Goal: Register for event/course

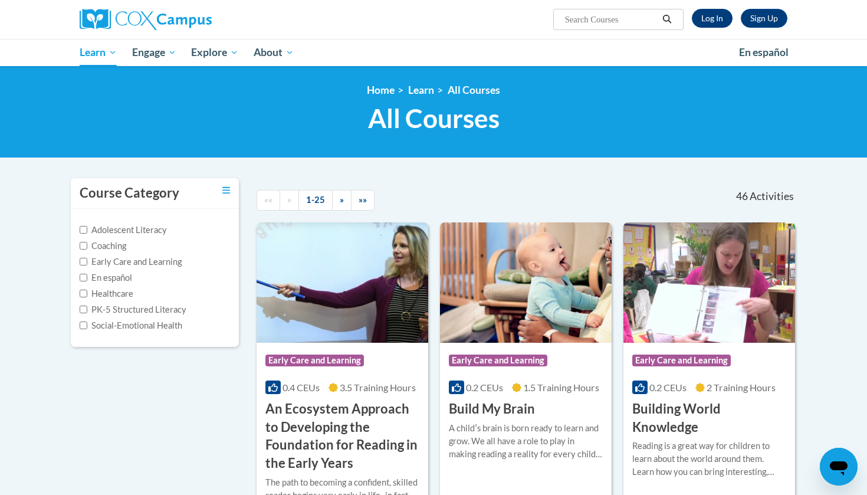
click at [724, 14] on link "Log In" at bounding box center [712, 18] width 41 height 19
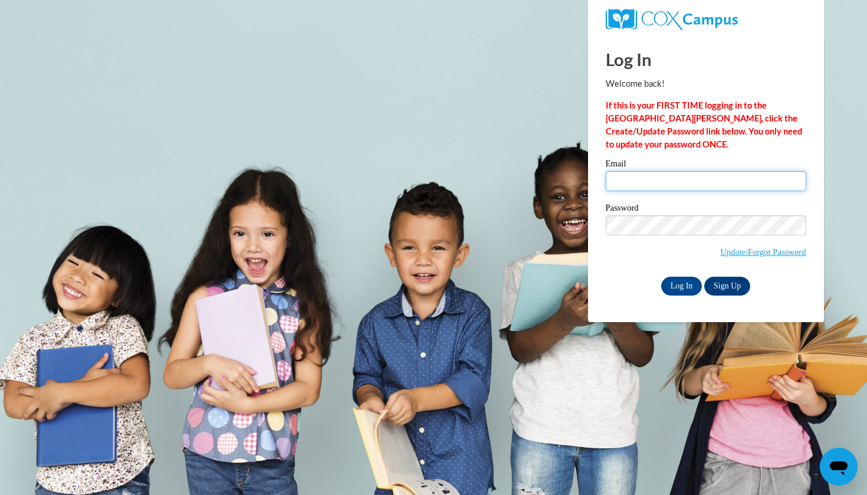
type input "[EMAIL_ADDRESS][DOMAIN_NAME]"
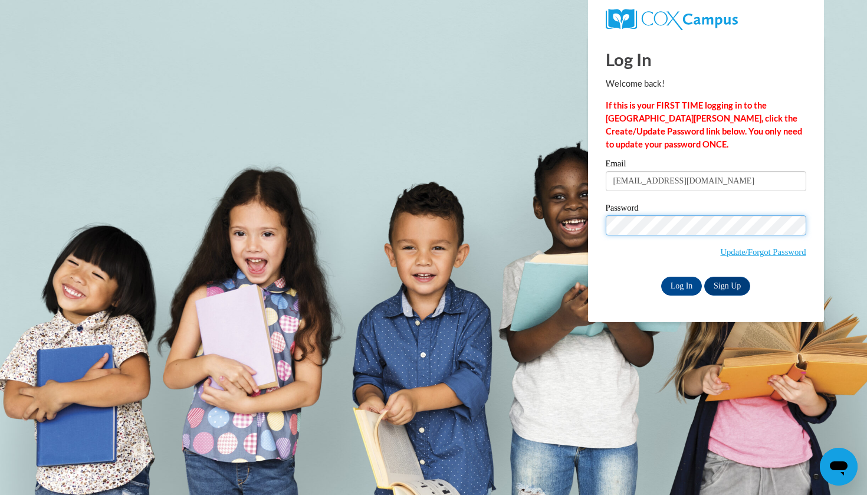
click at [681, 284] on input "Log In" at bounding box center [681, 286] width 41 height 19
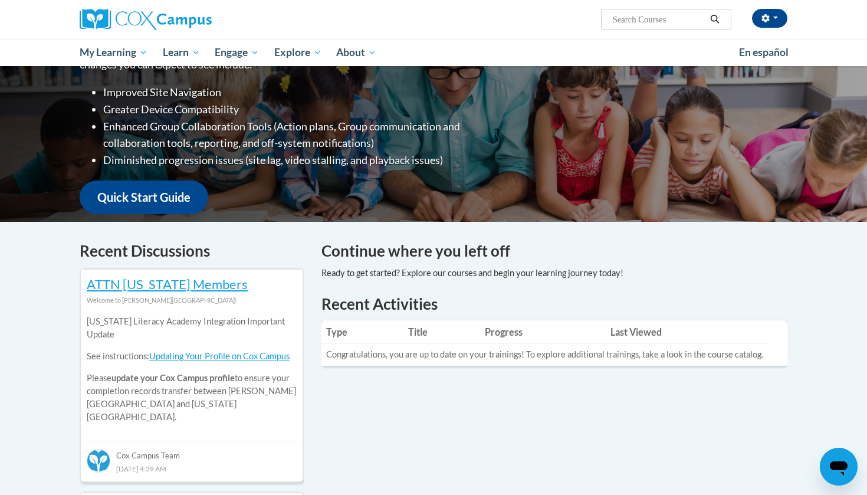
scroll to position [150, 0]
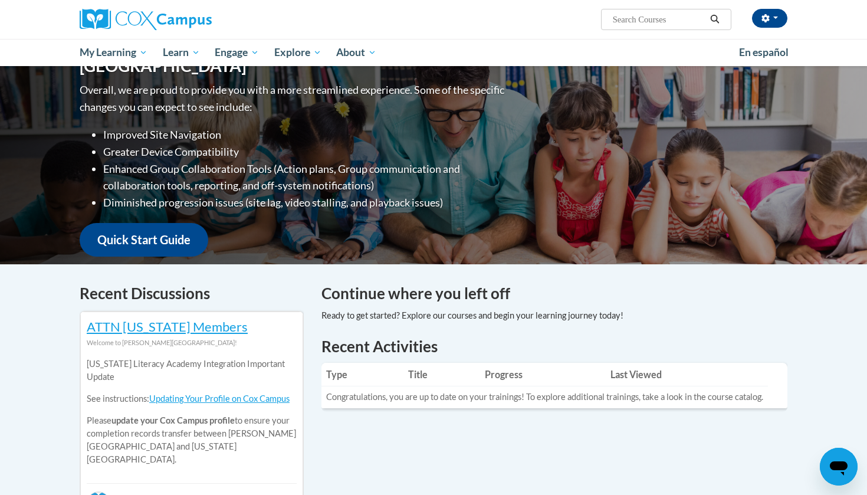
click at [659, 16] on input "Search..." at bounding box center [659, 19] width 94 height 14
type input "TALK with me"
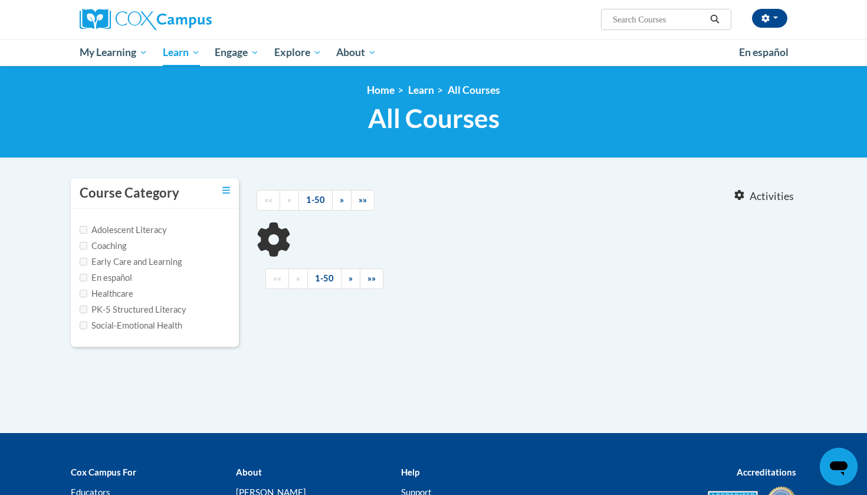
type input "TALK with me"
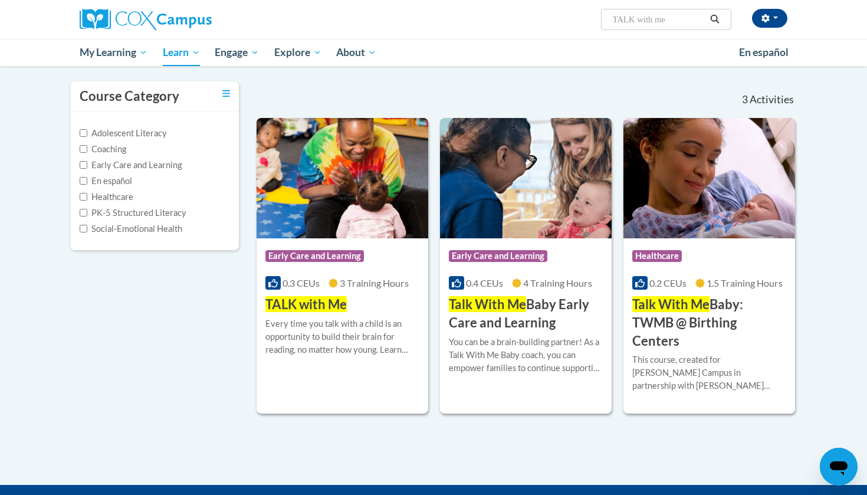
scroll to position [98, 0]
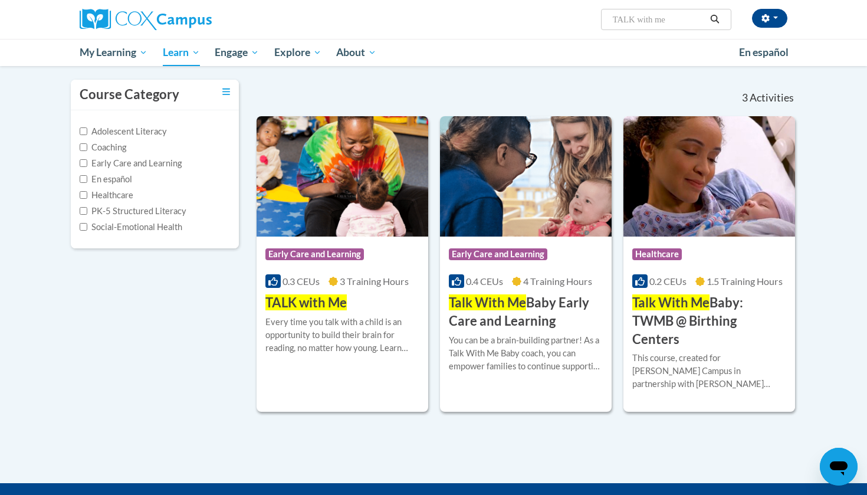
click at [364, 301] on div "Course Category: Early Care and Learning 0.3 CEUs 3 Training Hours COURSE TALK …" at bounding box center [343, 273] width 172 height 75
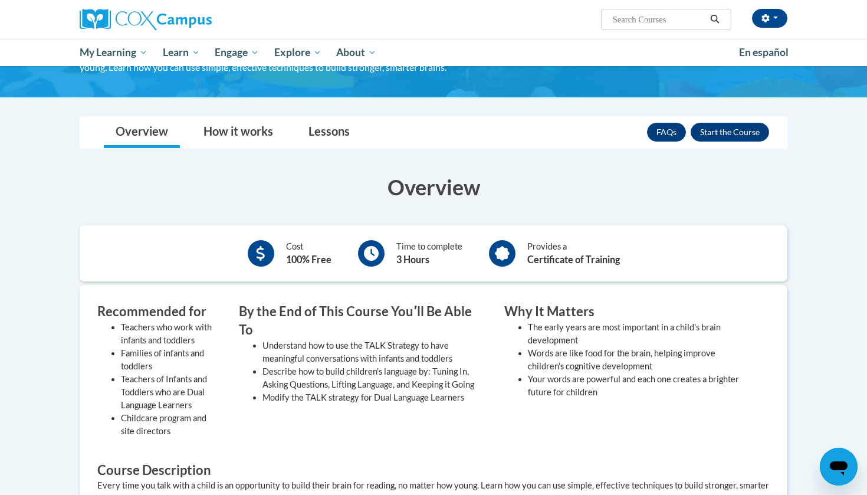
scroll to position [113, 0]
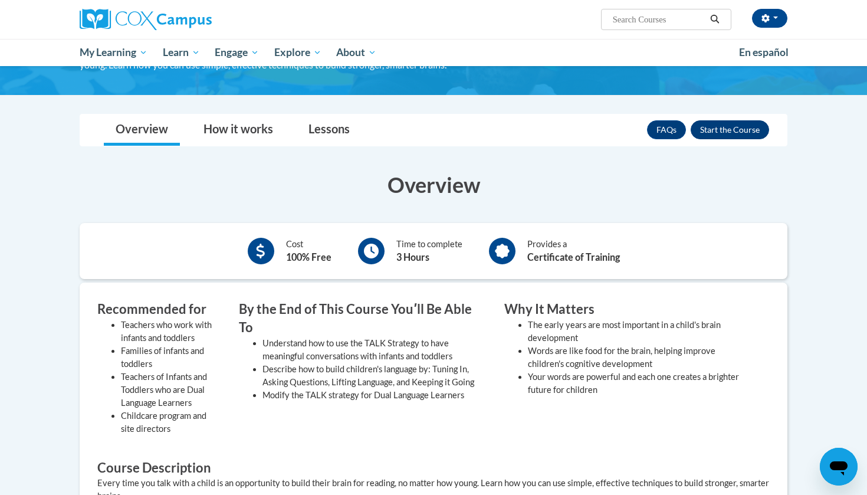
click at [736, 128] on button "Enroll" at bounding box center [730, 129] width 78 height 19
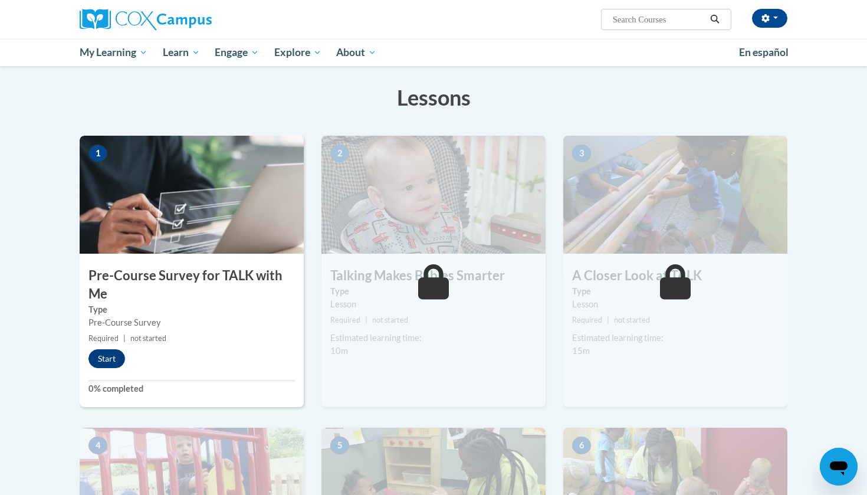
scroll to position [173, 0]
click at [251, 278] on h3 "Pre-Course Survey for TALK with Me" at bounding box center [192, 284] width 224 height 37
click at [115, 356] on button "Start" at bounding box center [106, 358] width 37 height 19
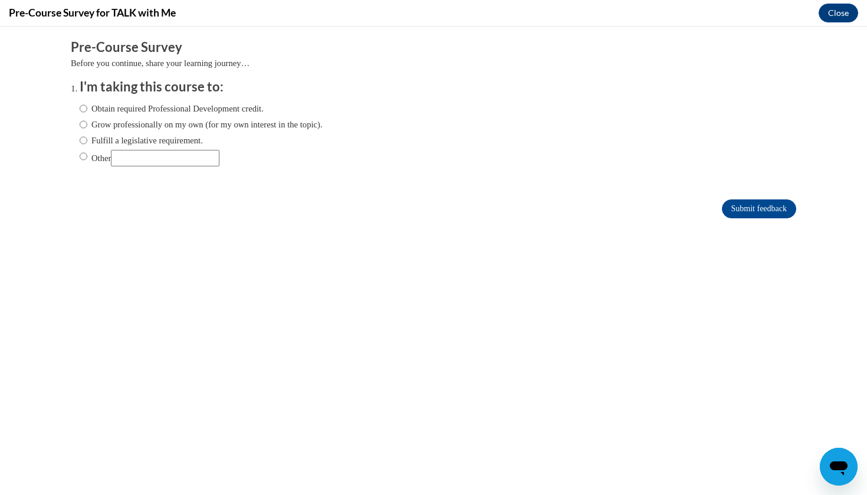
scroll to position [0, 0]
click at [109, 159] on label "Other" at bounding box center [150, 158] width 140 height 17
click at [87, 159] on input "Other" at bounding box center [84, 156] width 8 height 13
radio input "true"
click at [141, 156] on input "Other" at bounding box center [165, 158] width 109 height 17
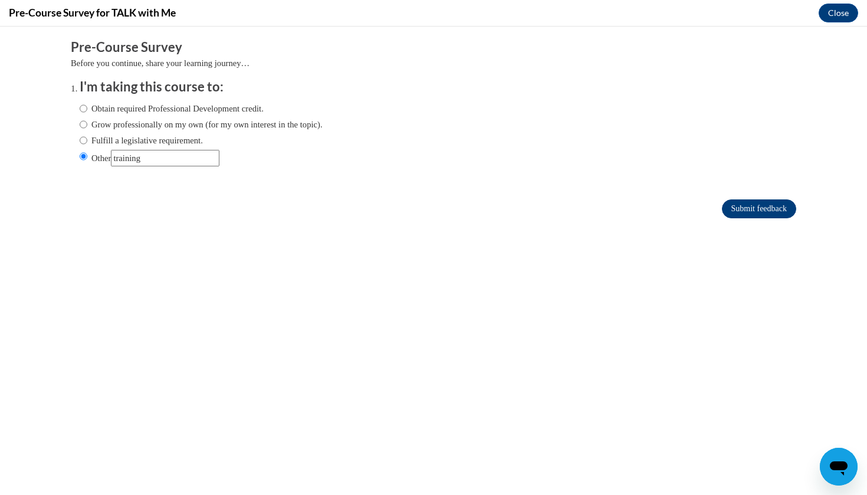
click at [465, 205] on input "Submit feedback" at bounding box center [759, 208] width 74 height 19
click at [465, 202] on input "Submit feedback" at bounding box center [759, 208] width 74 height 19
click at [166, 163] on input "Other" at bounding box center [165, 158] width 109 height 17
type input "training for work"
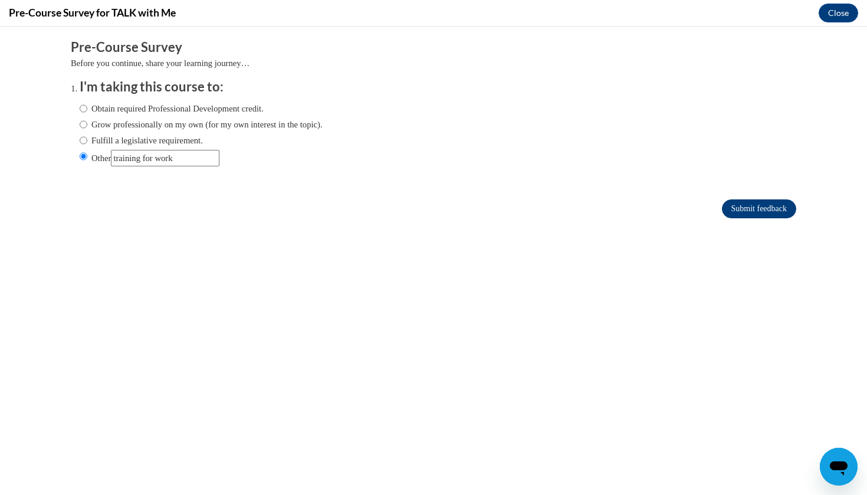
click at [465, 213] on input "Submit feedback" at bounding box center [759, 208] width 74 height 19
click at [465, 203] on input "Submit feedback" at bounding box center [759, 208] width 74 height 19
click at [465, 22] on div "Pre-Course Survey for TALK with Me Close" at bounding box center [433, 13] width 867 height 27
click at [465, 15] on button "Close" at bounding box center [838, 13] width 40 height 19
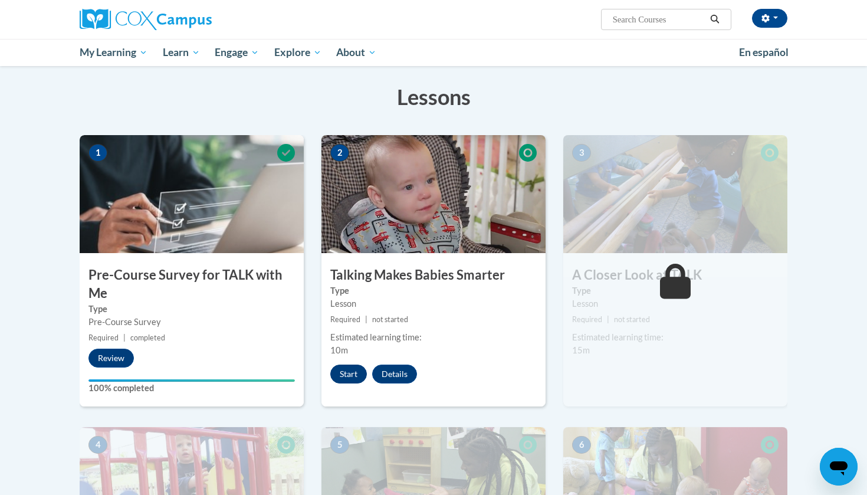
click at [341, 372] on button "Start" at bounding box center [348, 373] width 37 height 19
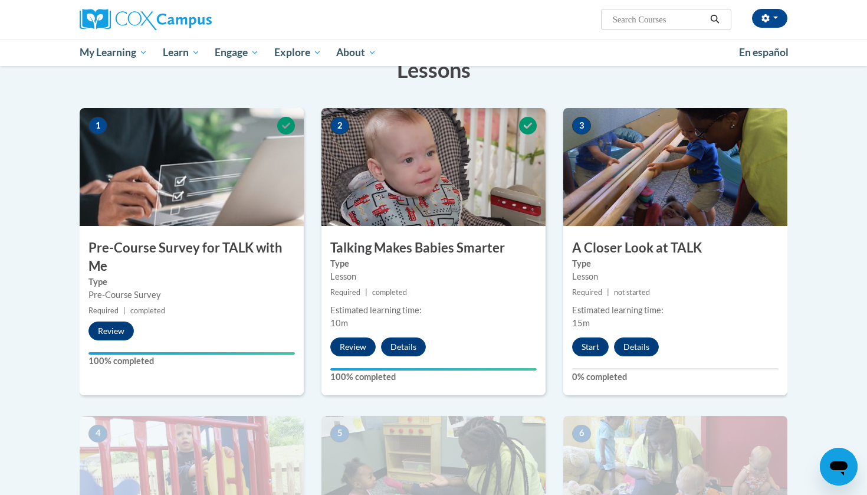
scroll to position [144, 0]
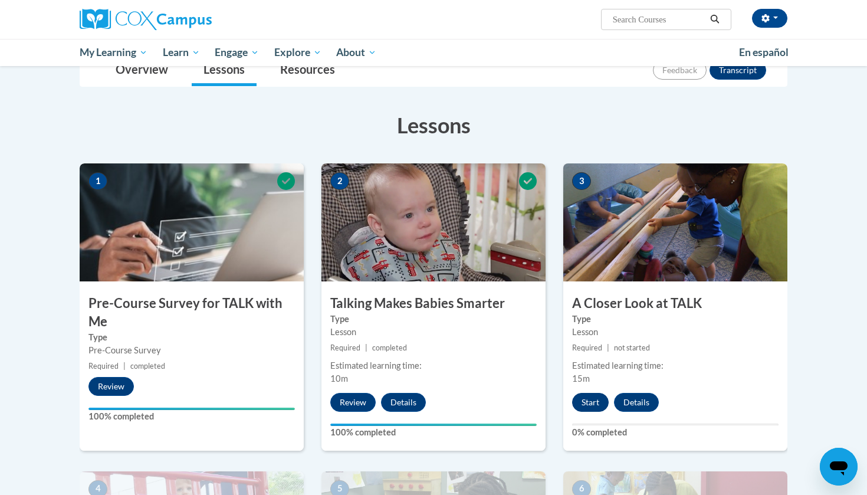
click at [585, 406] on button "Start" at bounding box center [590, 402] width 37 height 19
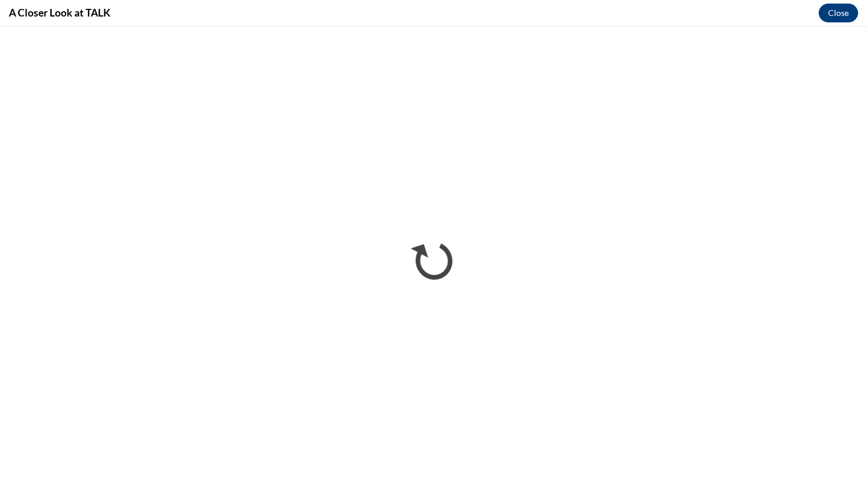
scroll to position [0, 0]
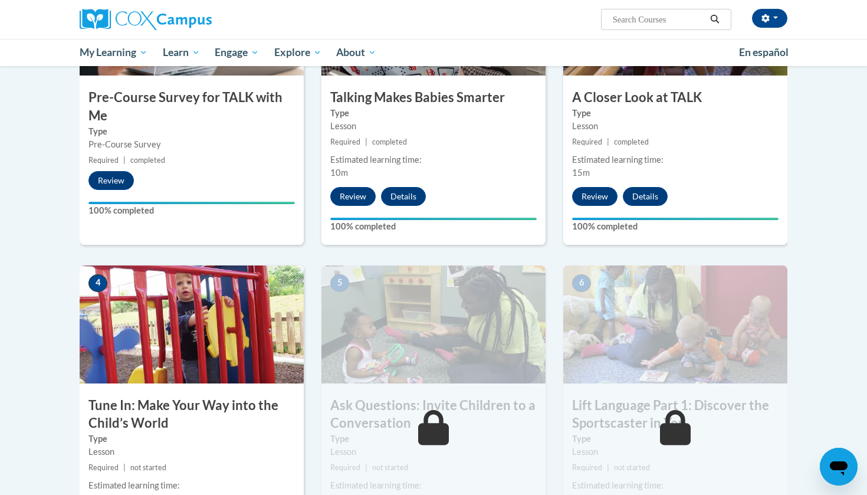
scroll to position [398, 0]
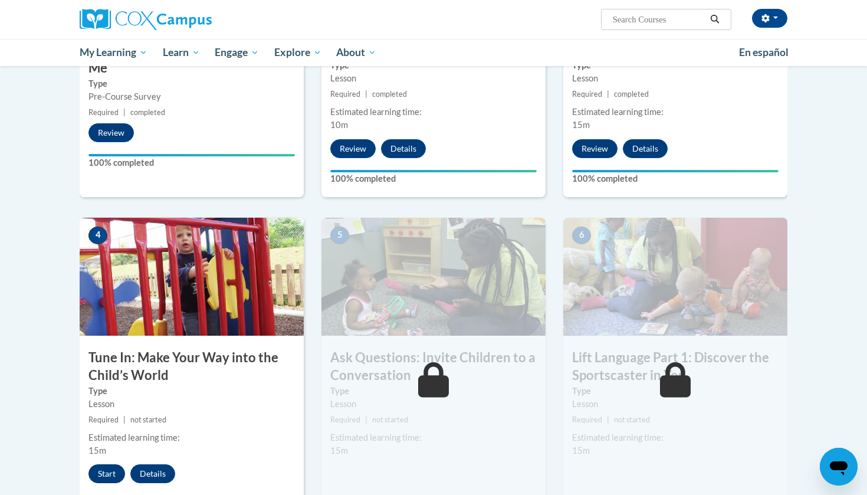
click at [98, 469] on button "Start" at bounding box center [106, 473] width 37 height 19
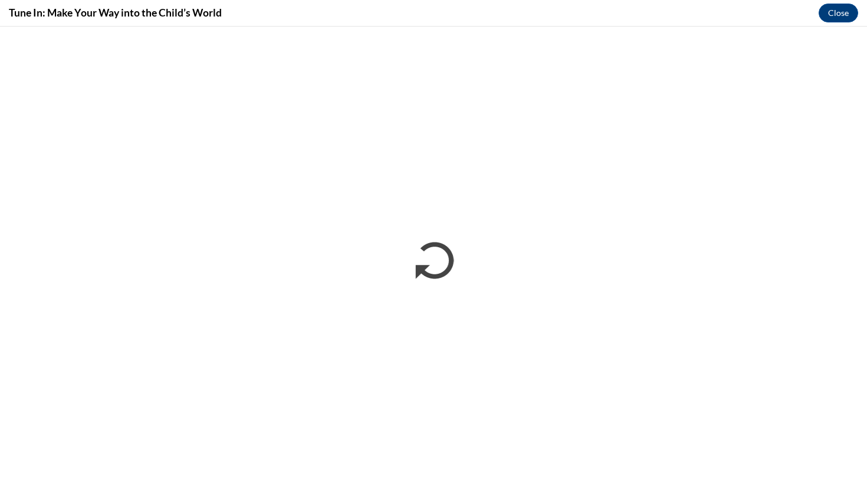
scroll to position [0, 0]
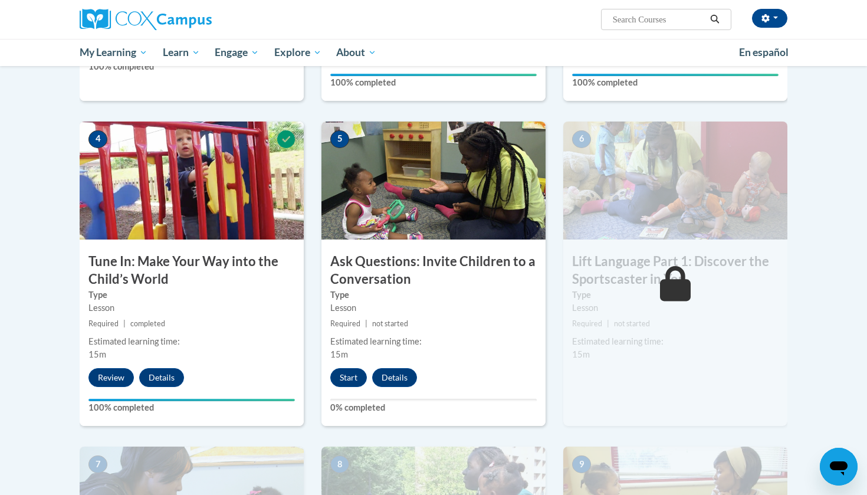
scroll to position [518, 0]
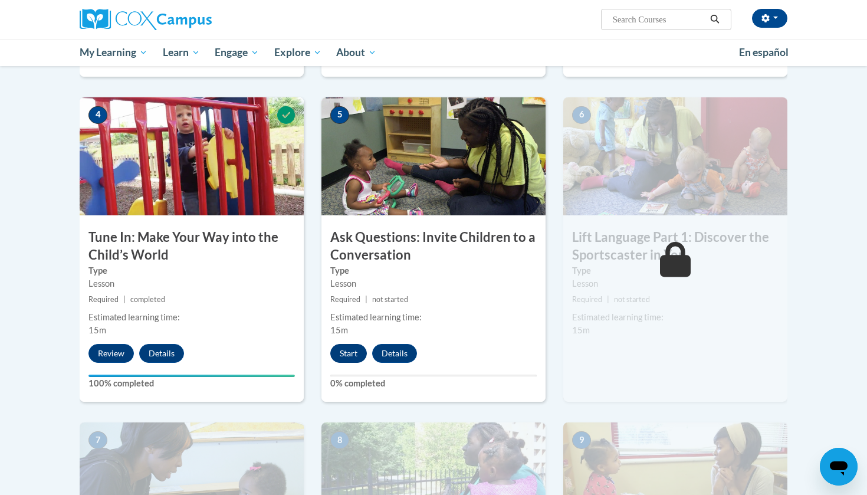
click at [343, 349] on button "Start" at bounding box center [348, 353] width 37 height 19
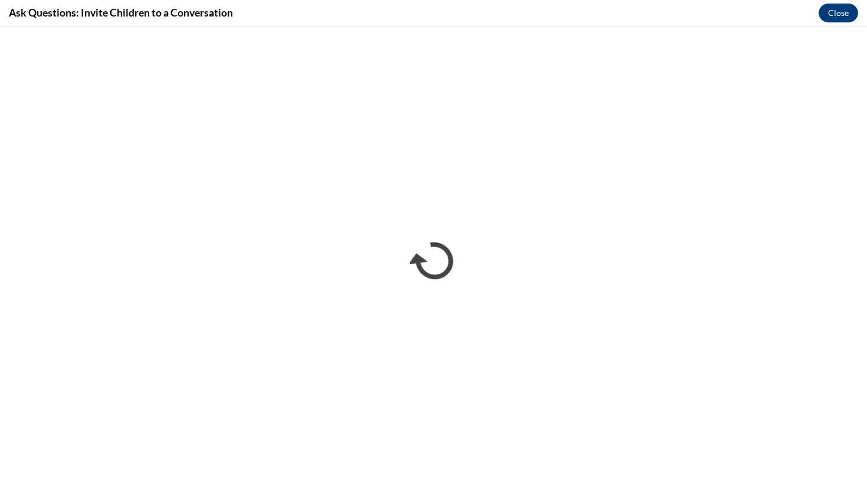
scroll to position [0, 0]
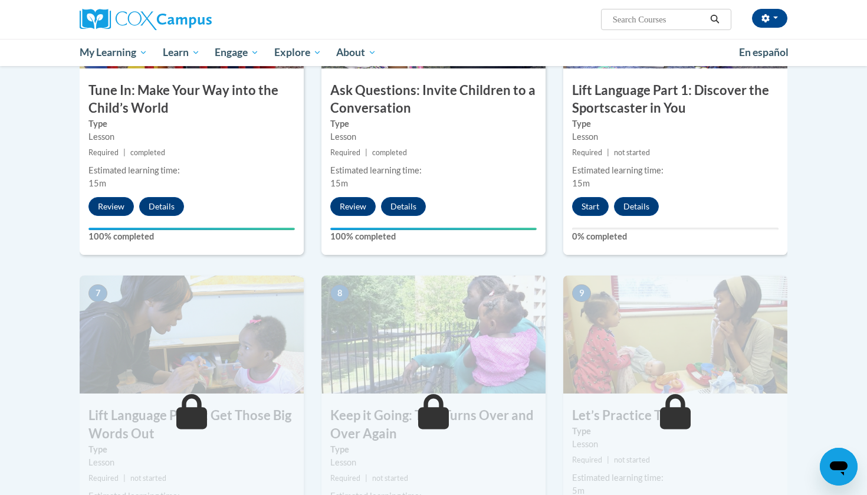
scroll to position [653, 0]
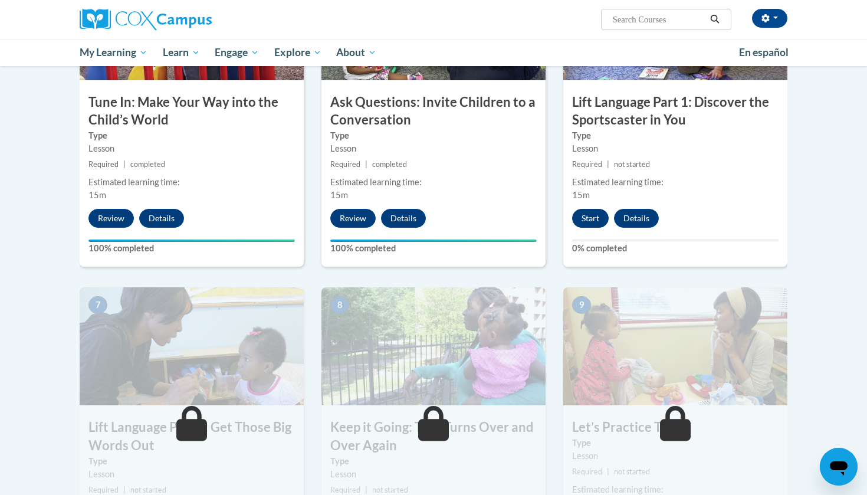
click at [596, 213] on button "Start" at bounding box center [590, 218] width 37 height 19
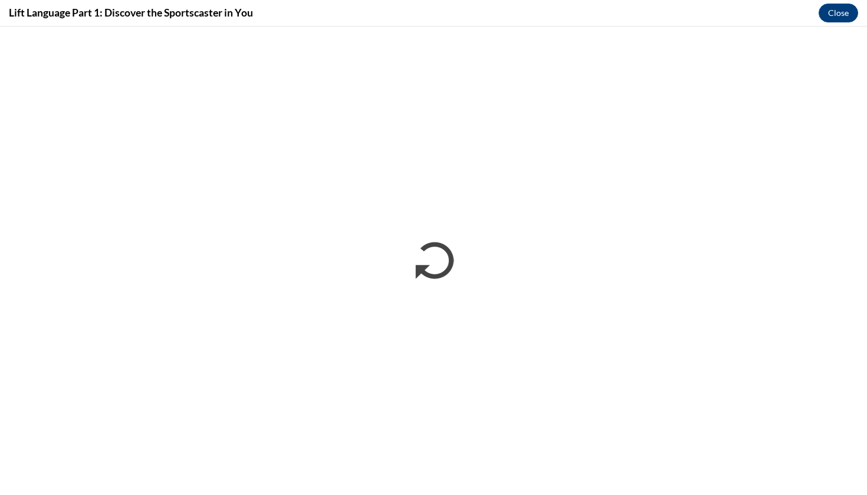
scroll to position [0, 0]
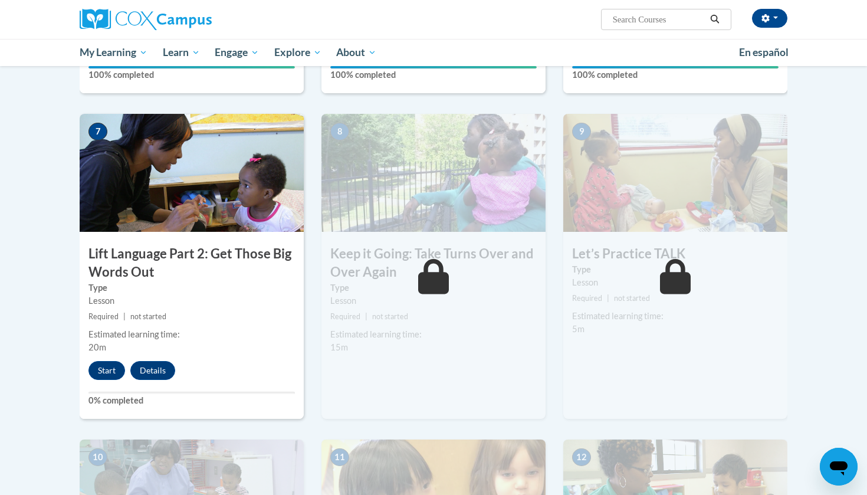
scroll to position [829, 0]
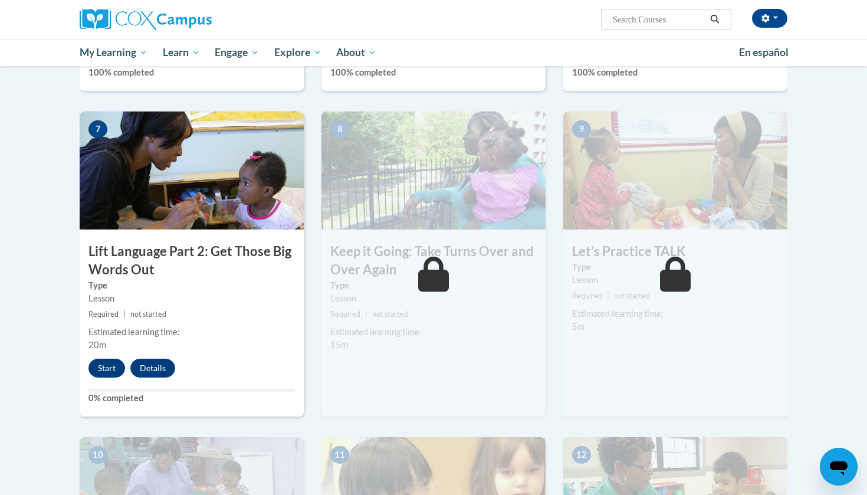
click at [96, 364] on button "Start" at bounding box center [106, 368] width 37 height 19
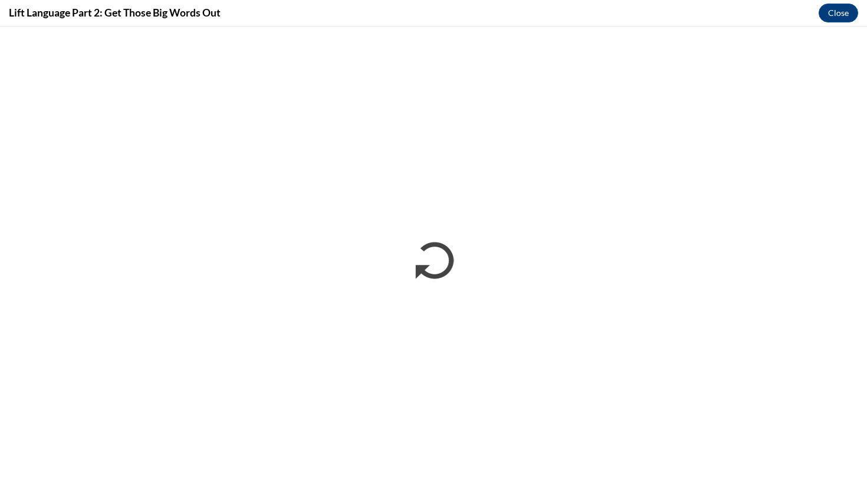
scroll to position [0, 0]
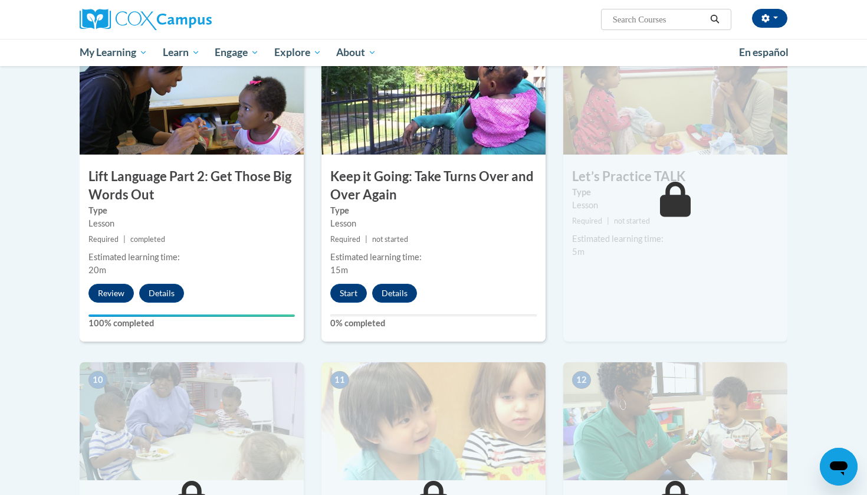
scroll to position [877, 0]
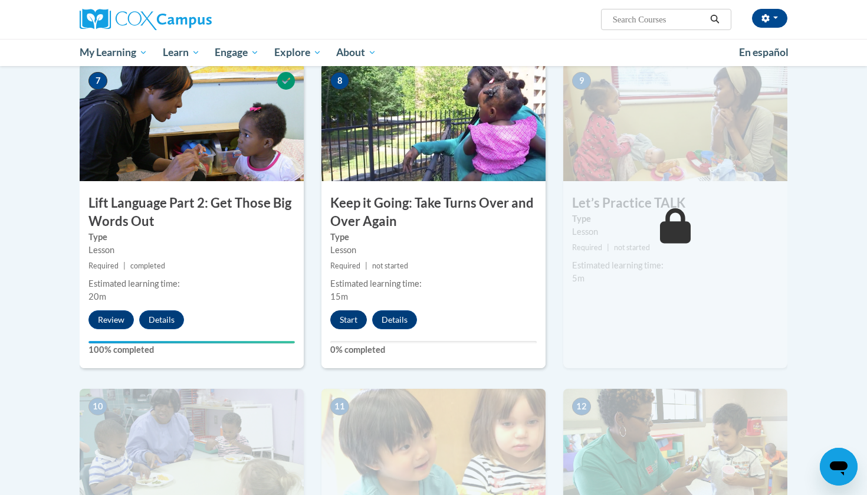
click at [344, 314] on button "Start" at bounding box center [348, 319] width 37 height 19
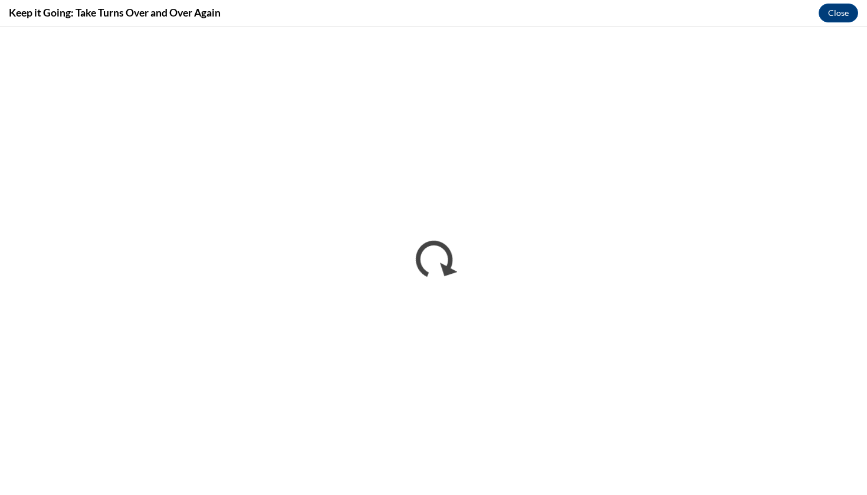
scroll to position [0, 0]
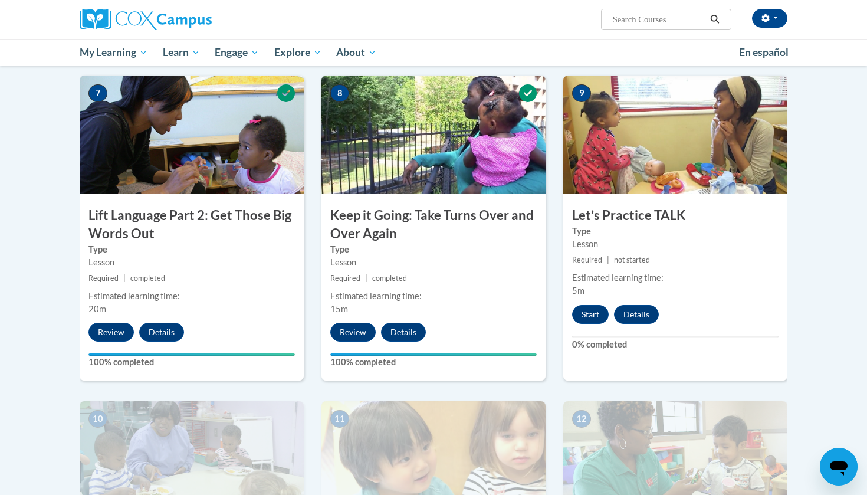
scroll to position [919, 0]
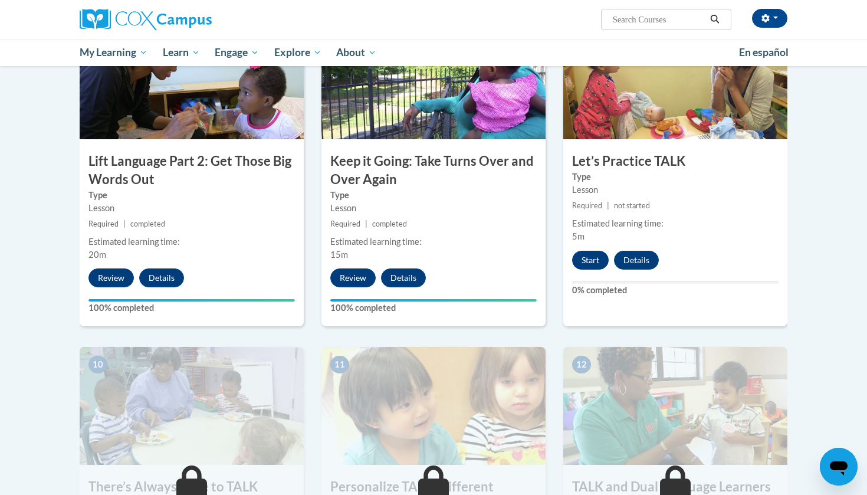
click at [589, 251] on button "Start" at bounding box center [590, 260] width 37 height 19
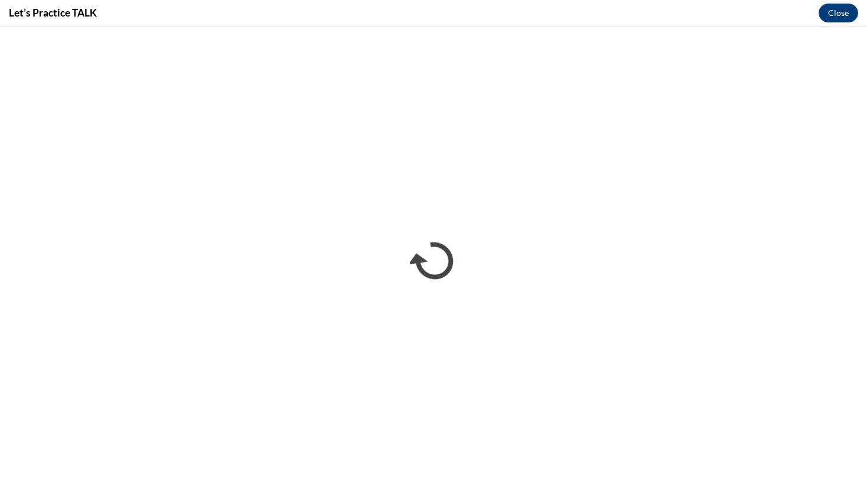
scroll to position [0, 0]
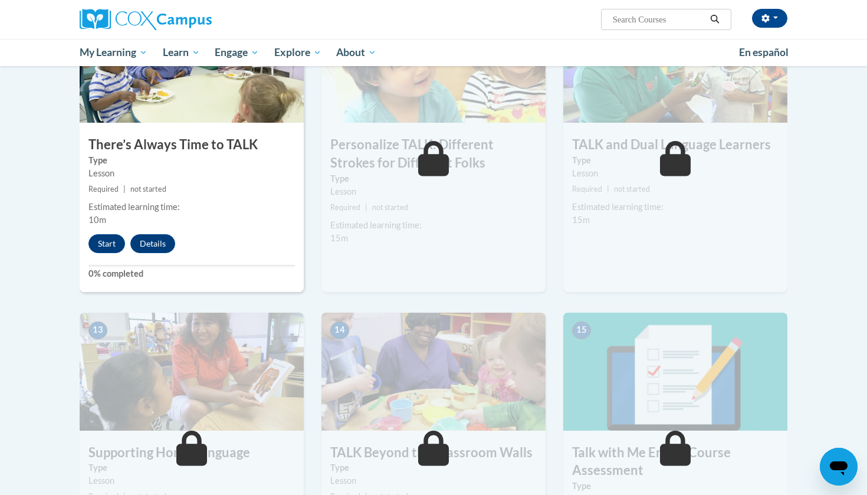
scroll to position [1179, 0]
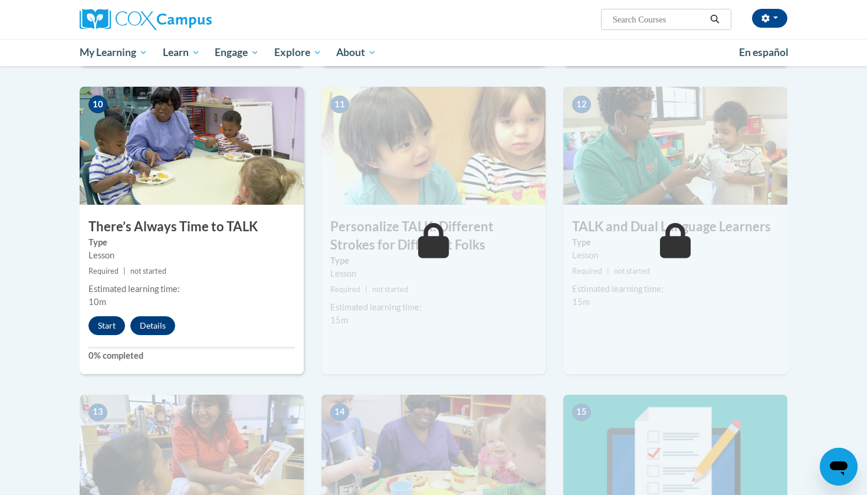
click at [100, 324] on button "Start" at bounding box center [106, 325] width 37 height 19
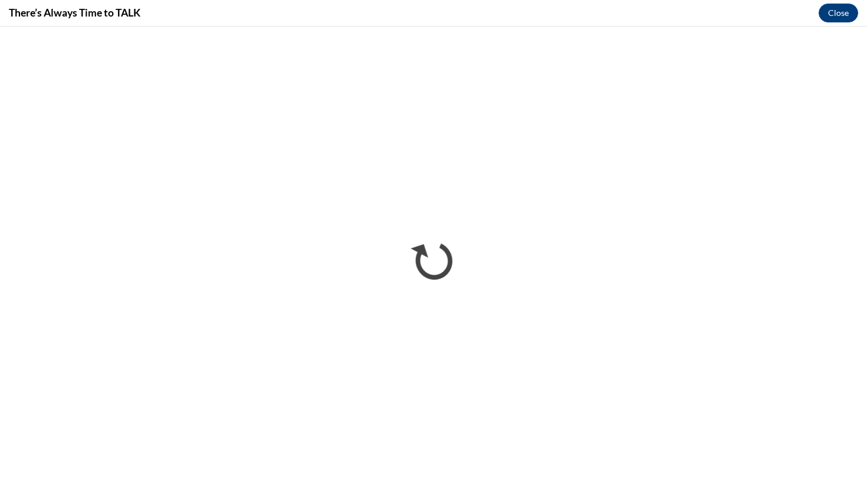
scroll to position [1179, 0]
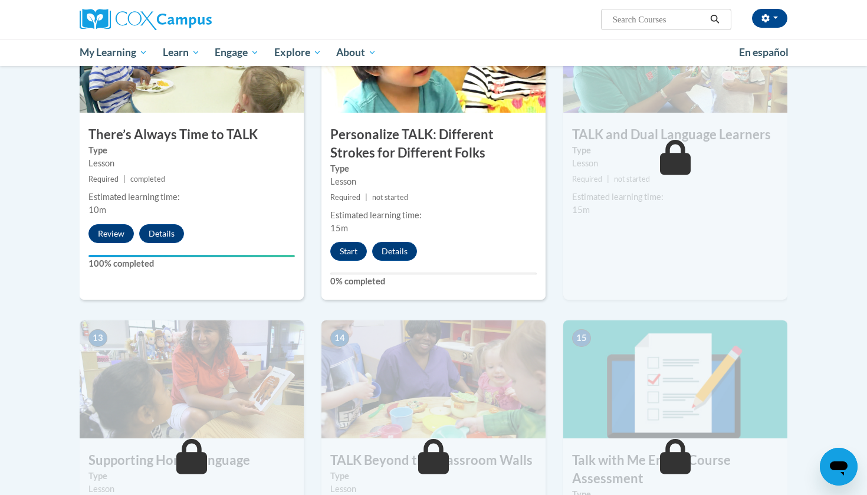
scroll to position [1276, 0]
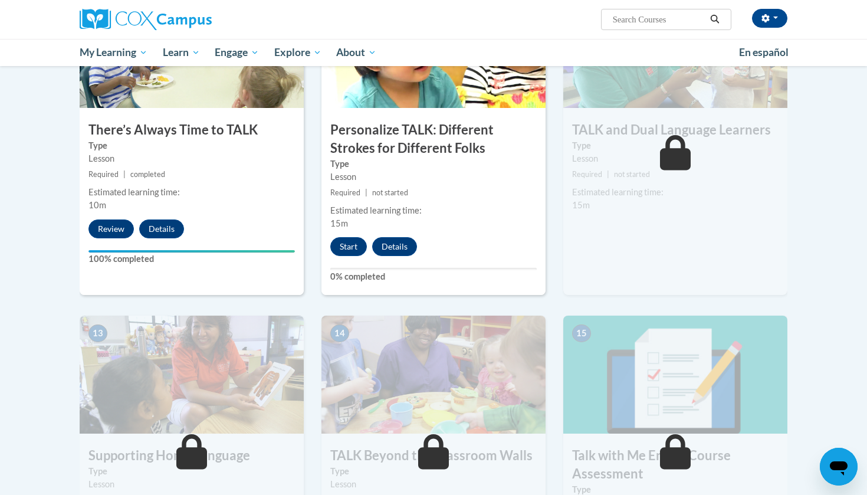
click at [327, 230] on div "11 Personalize TALK: Different Strokes for Different Folks Type Lesson Required…" at bounding box center [433, 142] width 224 height 305
click at [344, 238] on button "Start" at bounding box center [348, 246] width 37 height 19
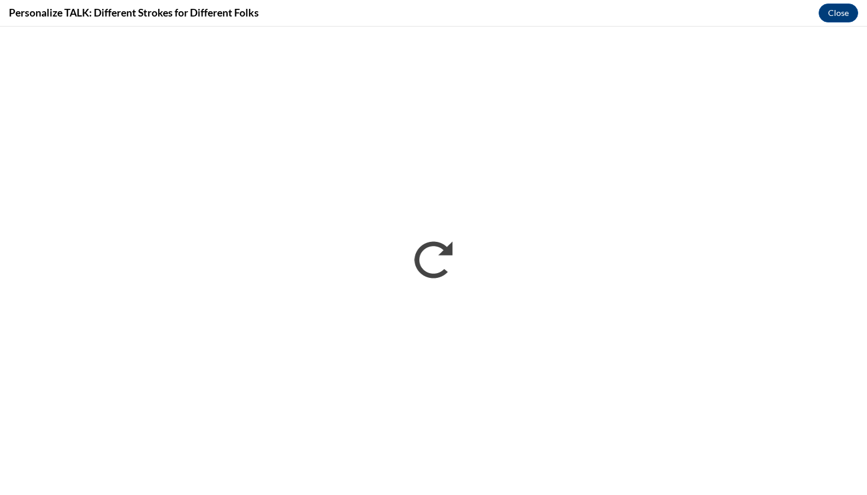
scroll to position [0, 0]
